Goal: Transaction & Acquisition: Purchase product/service

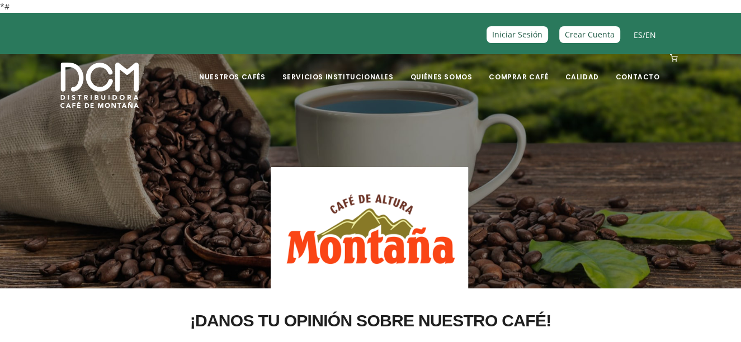
click at [82, 91] on img at bounding box center [99, 85] width 78 height 45
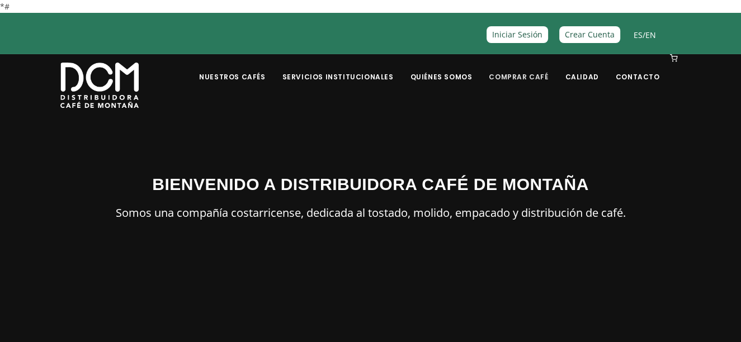
click at [523, 74] on link "Comprar Café" at bounding box center [518, 68] width 73 height 26
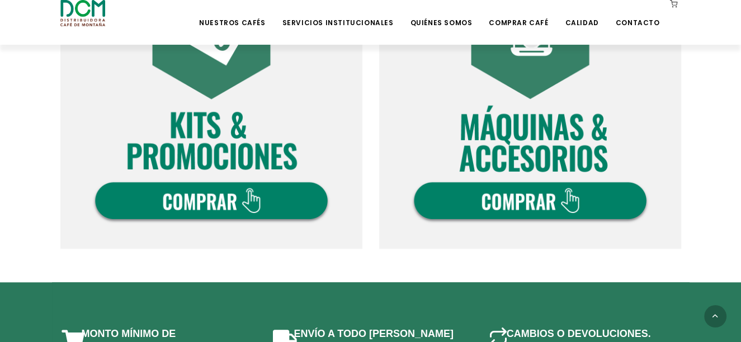
scroll to position [790, 0]
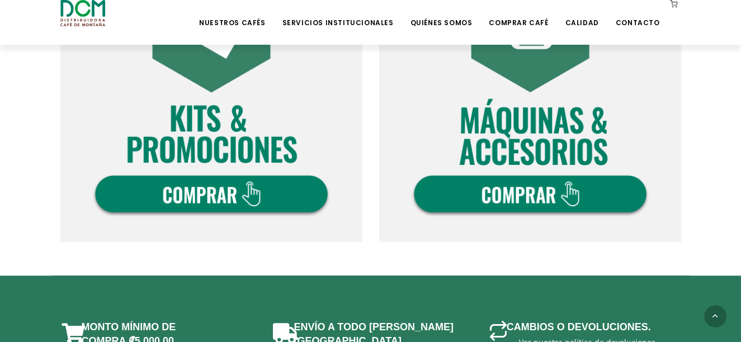
click at [240, 195] on img at bounding box center [211, 91] width 302 height 302
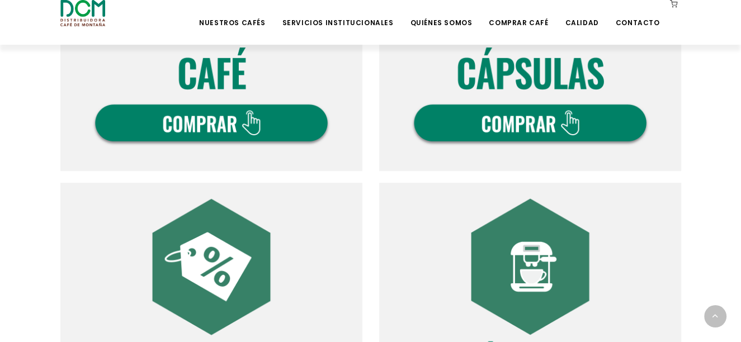
scroll to position [500, 0]
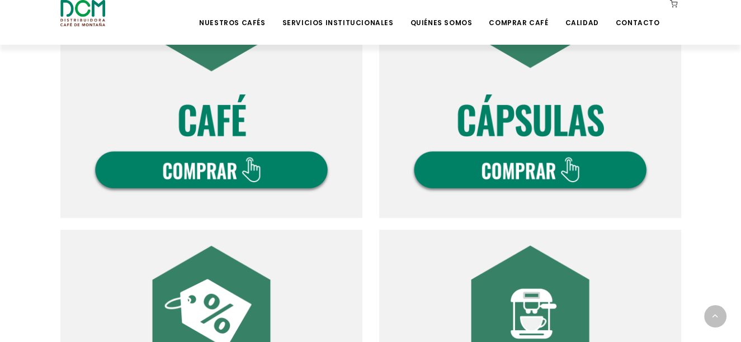
click at [311, 156] on img at bounding box center [211, 67] width 302 height 302
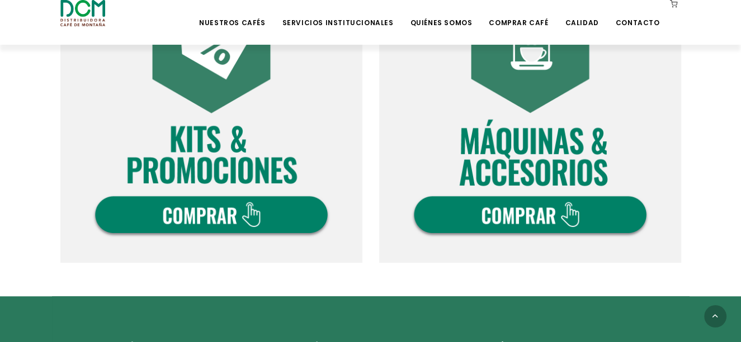
click at [188, 202] on img at bounding box center [211, 112] width 302 height 302
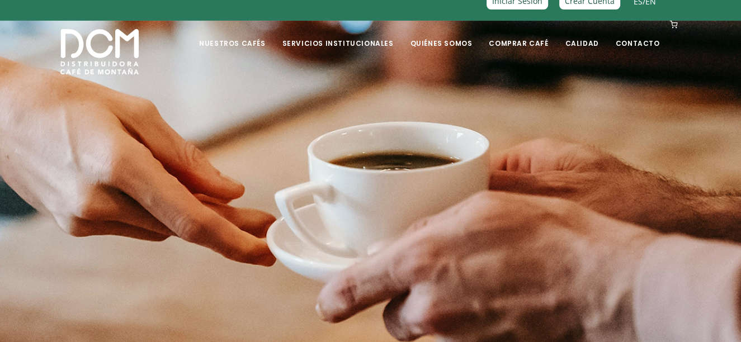
scroll to position [31, 0]
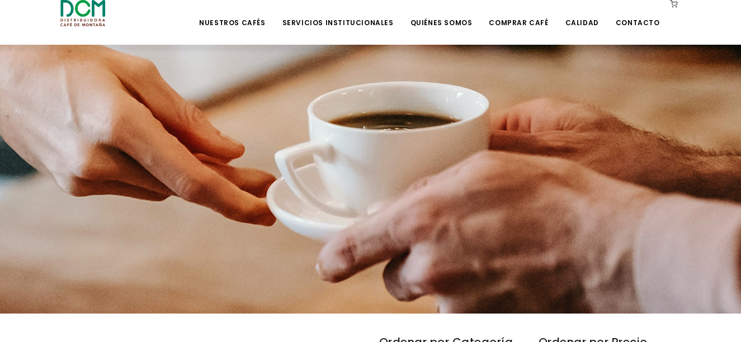
scroll to position [47, 0]
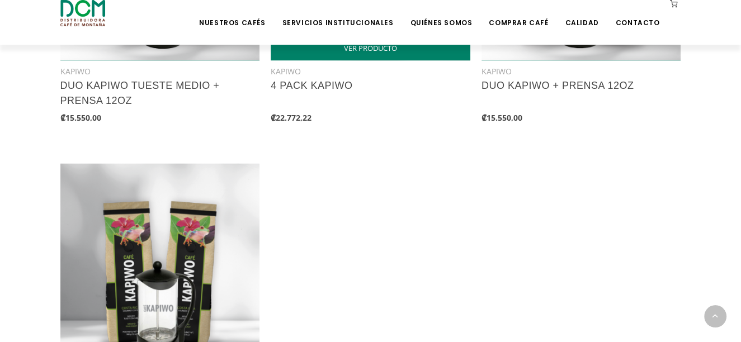
scroll to position [1121, 0]
